Goal: Contribute content: Contribute content

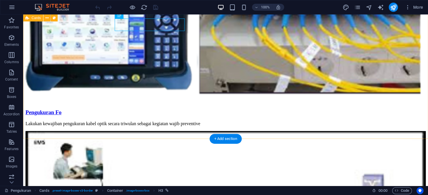
scroll to position [203, 0]
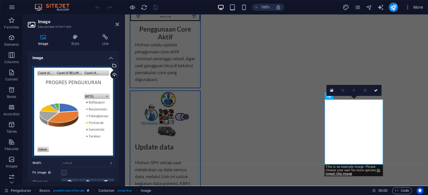
click at [78, 109] on div "Drag files here, click to choose files or select files from Files or our free s…" at bounding box center [73, 111] width 82 height 91
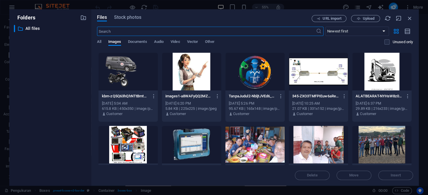
scroll to position [0, 0]
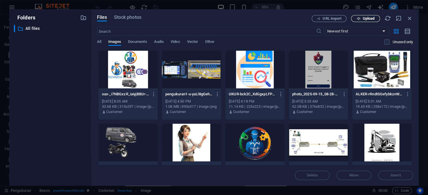
click at [371, 17] on span "Upload" at bounding box center [369, 18] width 12 height 3
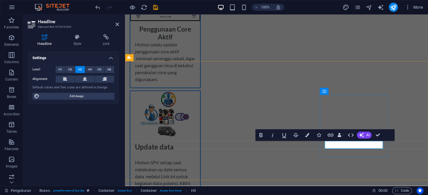
drag, startPoint x: 378, startPoint y: 144, endPoint x: 315, endPoint y: 143, distance: 62.9
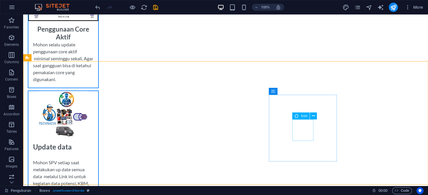
click at [306, 117] on span "Icon" at bounding box center [304, 115] width 7 height 3
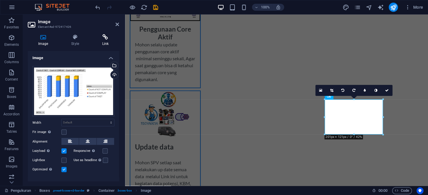
click at [107, 39] on icon at bounding box center [105, 37] width 27 height 6
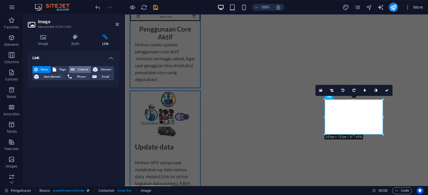
click at [79, 69] on span "External" at bounding box center [83, 69] width 13 height 7
select select "blank"
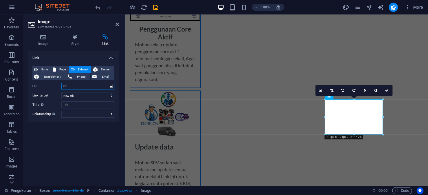
paste input "[URL][DOMAIN_NAME]"
type input "[URL][DOMAIN_NAME]"
click at [156, 6] on icon "save" at bounding box center [155, 7] width 7 height 7
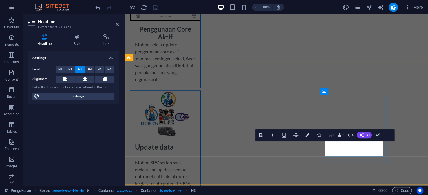
drag, startPoint x: 367, startPoint y: 154, endPoint x: 325, endPoint y: 153, distance: 42.6
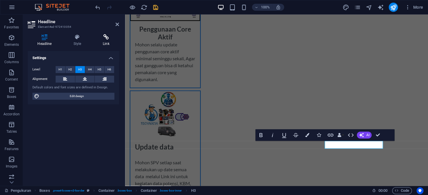
click at [105, 37] on icon at bounding box center [106, 37] width 26 height 6
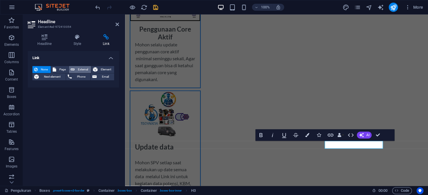
click at [79, 68] on span "External" at bounding box center [83, 69] width 13 height 7
select select "blank"
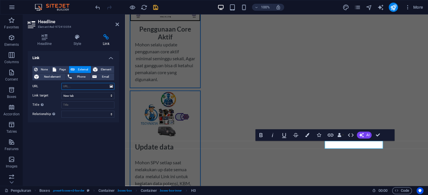
paste input "[URL][DOMAIN_NAME]"
type input "[URL][DOMAIN_NAME]"
click at [155, 5] on icon "save" at bounding box center [155, 7] width 7 height 7
